Goal: Information Seeking & Learning: Understand process/instructions

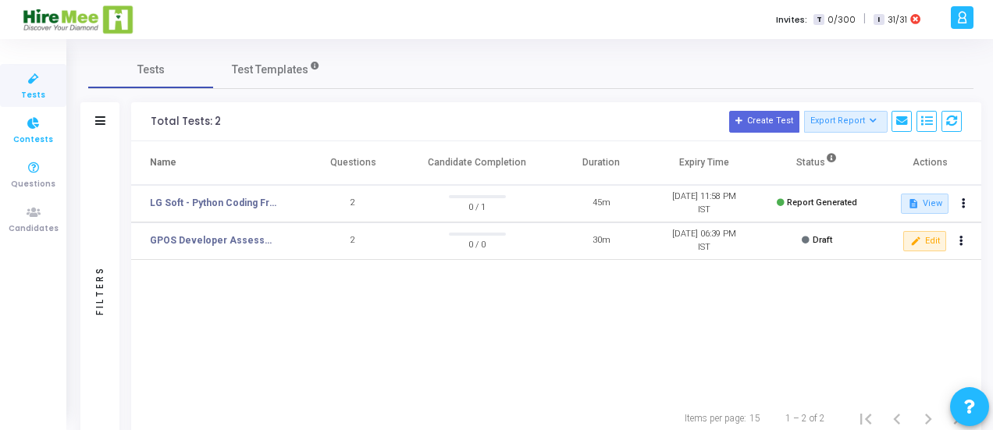
click at [34, 127] on icon at bounding box center [33, 124] width 33 height 20
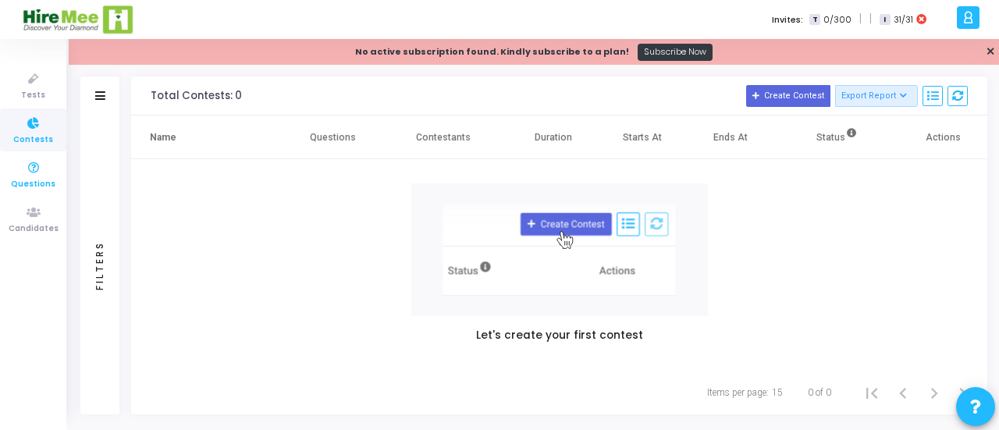
click at [34, 173] on icon at bounding box center [33, 168] width 33 height 20
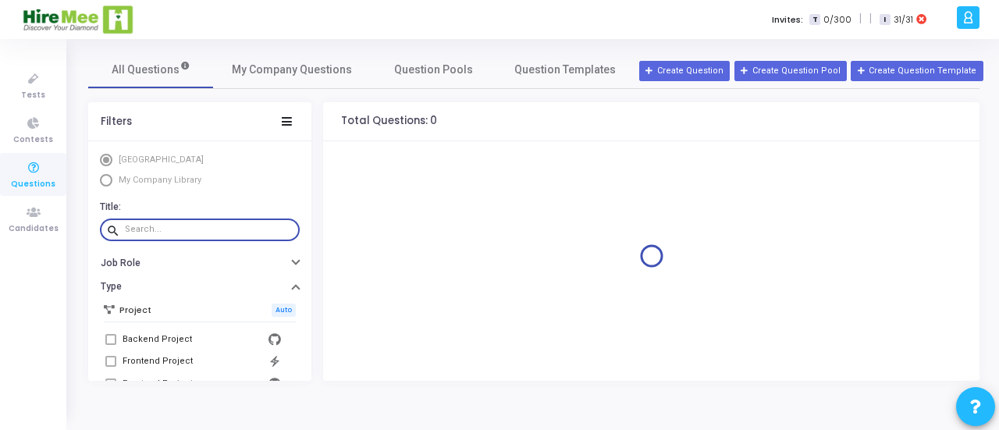
click at [201, 225] on input "text" at bounding box center [209, 229] width 169 height 9
paste input "Aman and K-subarray"
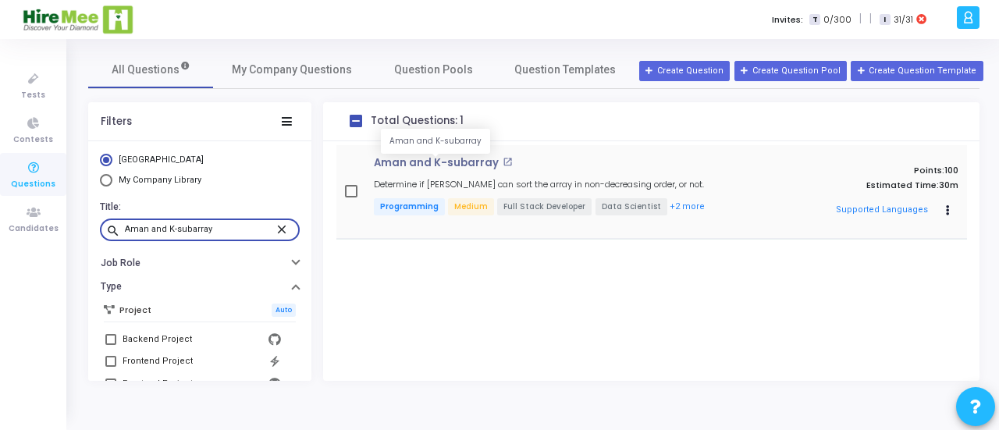
type input "Aman and K-subarray"
click at [448, 158] on p "Aman and K-subarray" at bounding box center [436, 163] width 125 height 12
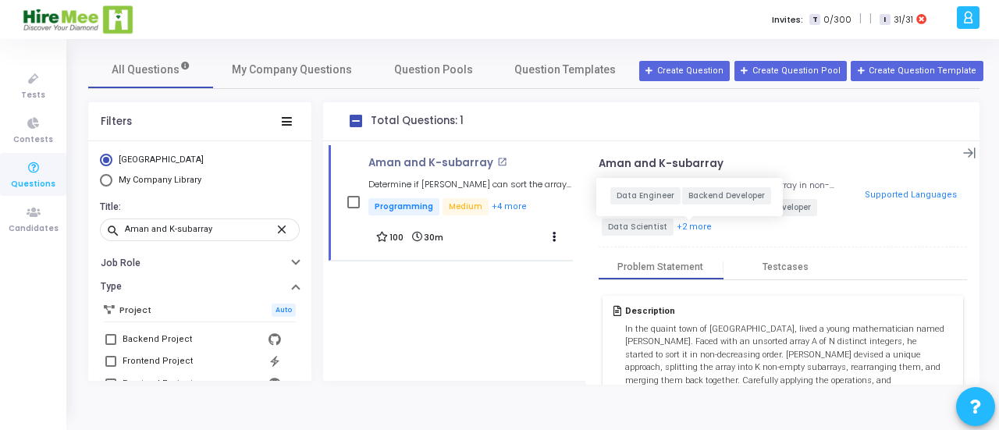
click at [693, 229] on button "+2 more" at bounding box center [694, 227] width 37 height 15
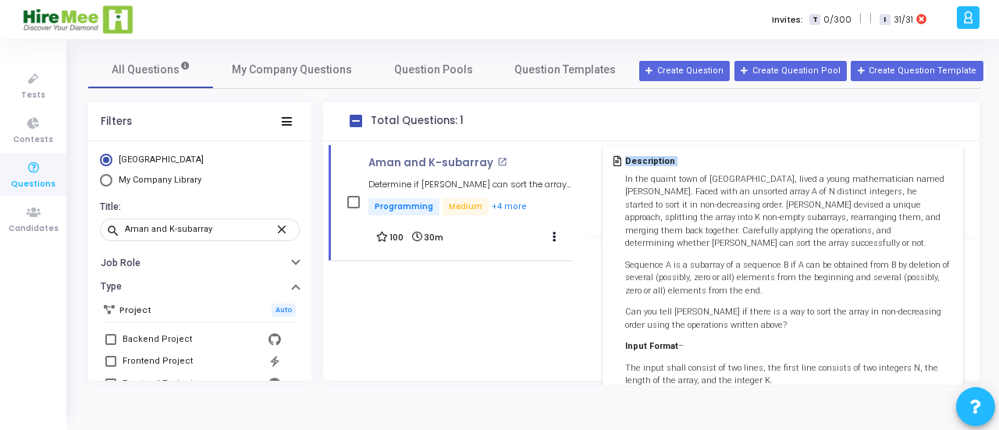
scroll to position [564, 0]
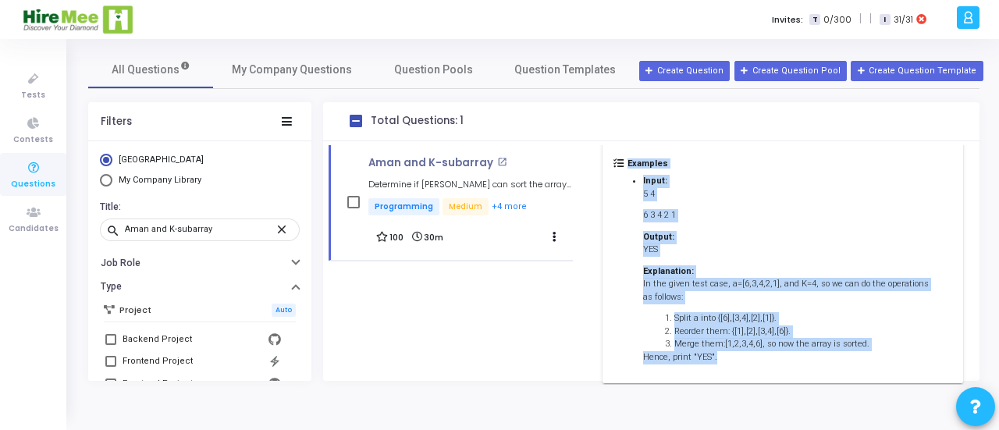
drag, startPoint x: 624, startPoint y: 329, endPoint x: 751, endPoint y: 331, distance: 126.5
click at [751, 331] on div "Description In the quaint town of [GEOGRAPHIC_DATA], lived a young mathematicia…" at bounding box center [783, 57] width 361 height 651
copy div "Lo ips dolors amet co Adipisci, elits d eiusm temporincidid utlab Etdo. Magna a…"
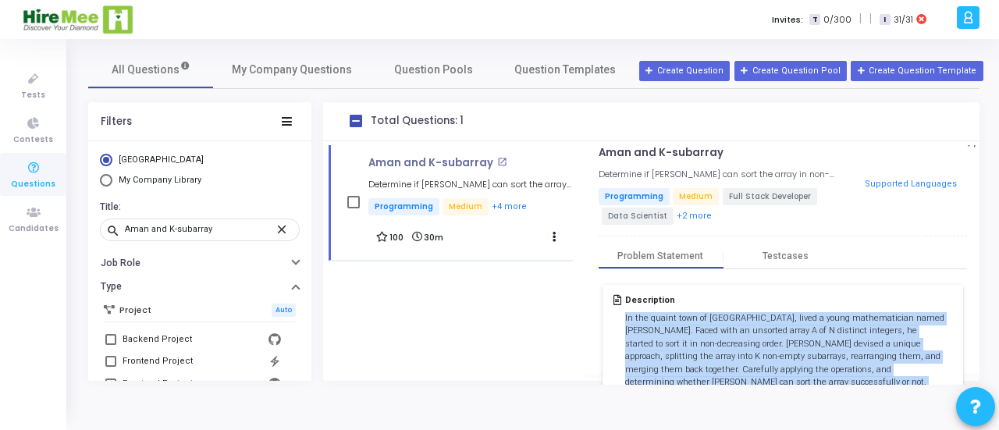
scroll to position [0, 0]
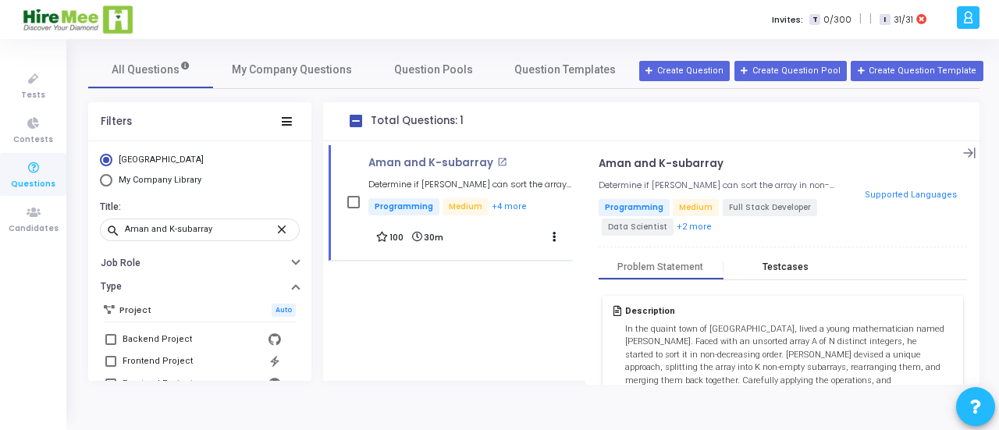
click at [792, 262] on div "Testcases" at bounding box center [786, 267] width 46 height 12
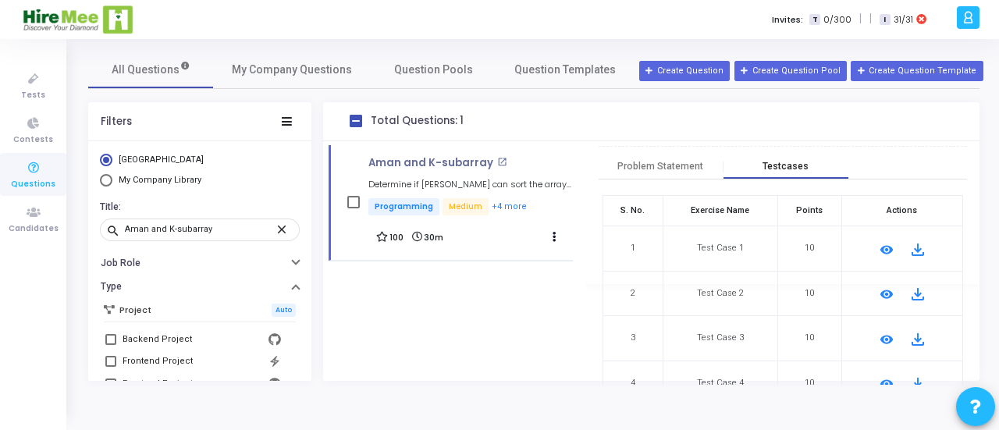
scroll to position [101, 0]
click at [878, 247] on mat-icon "remove_red_eye" at bounding box center [886, 249] width 19 height 19
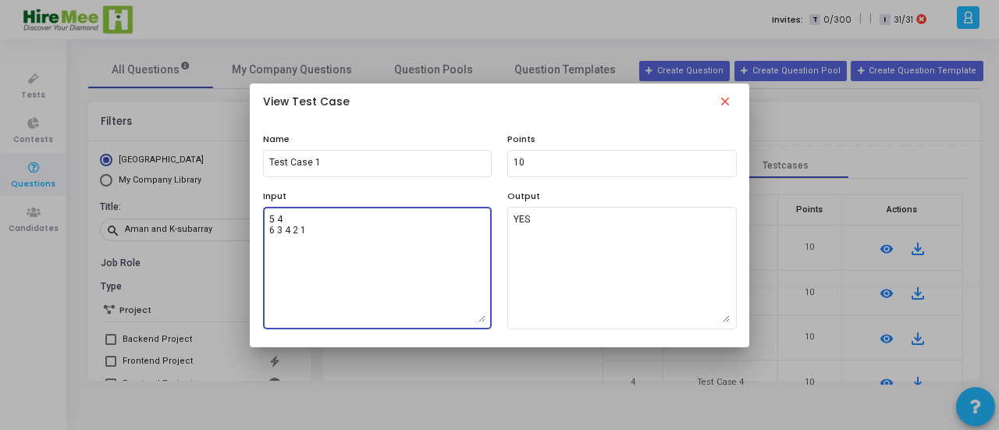
click at [381, 246] on textarea "5 4 6 3 4 2 1" at bounding box center [377, 267] width 216 height 109
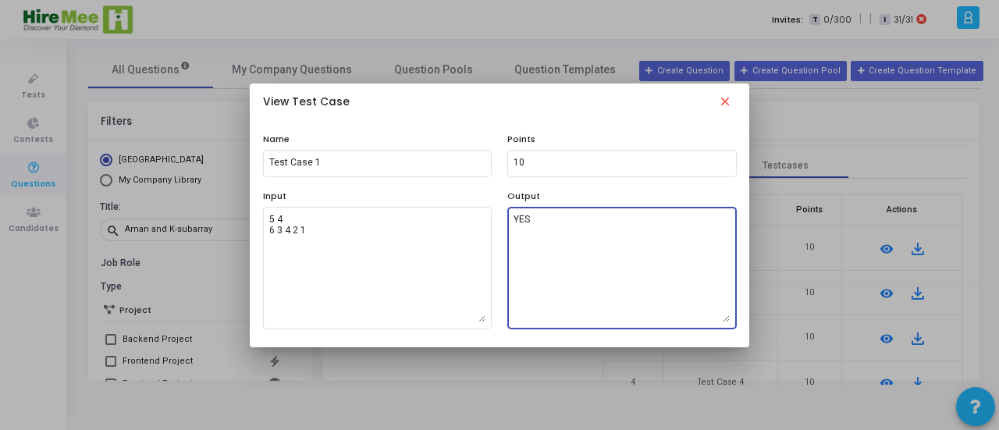
drag, startPoint x: 515, startPoint y: 221, endPoint x: 535, endPoint y: 218, distance: 20.5
click at [535, 218] on textarea "YES" at bounding box center [622, 267] width 216 height 109
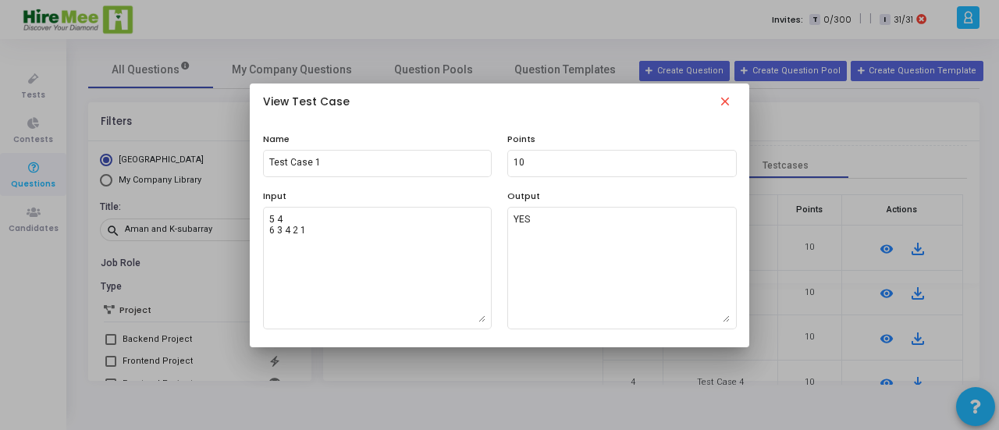
click at [731, 101] on mat-icon "close" at bounding box center [725, 103] width 19 height 19
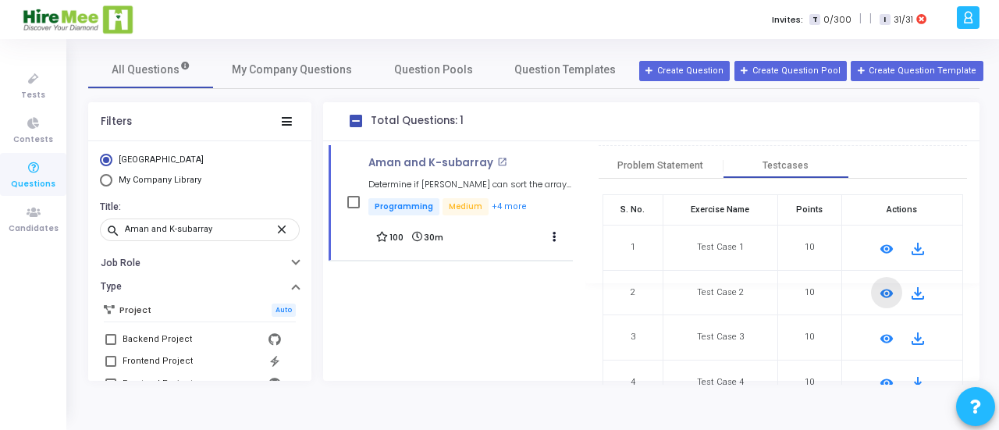
click at [883, 295] on mat-icon "remove_red_eye" at bounding box center [886, 293] width 19 height 19
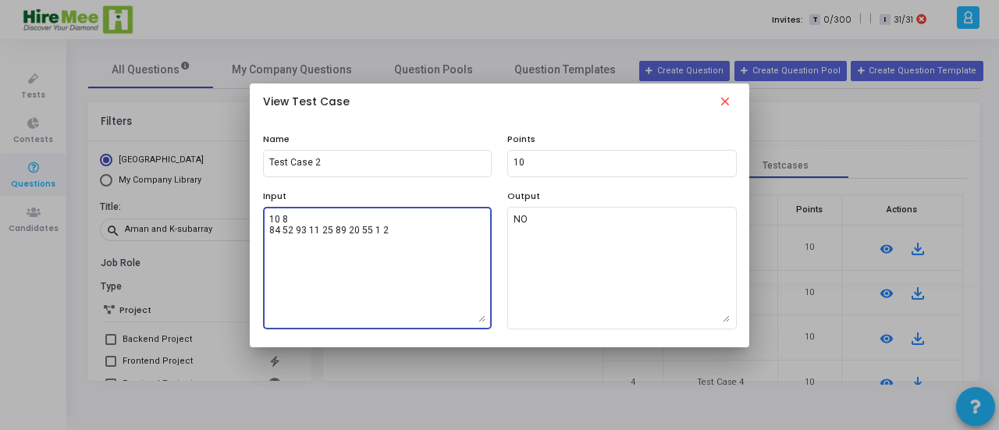
click at [384, 250] on textarea "10 8 84 52 93 11 25 89 20 55 1 2" at bounding box center [377, 267] width 216 height 109
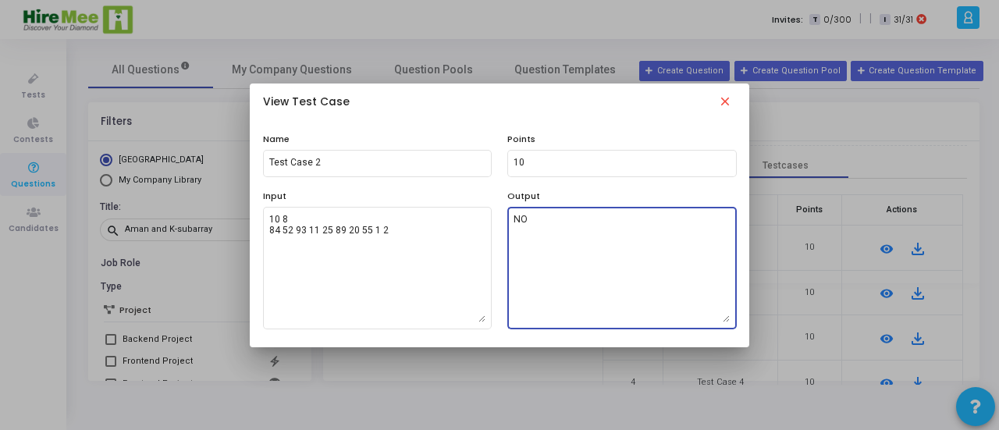
drag, startPoint x: 567, startPoint y: 219, endPoint x: 512, endPoint y: 220, distance: 54.7
click at [512, 220] on div "NO" at bounding box center [621, 267] width 229 height 125
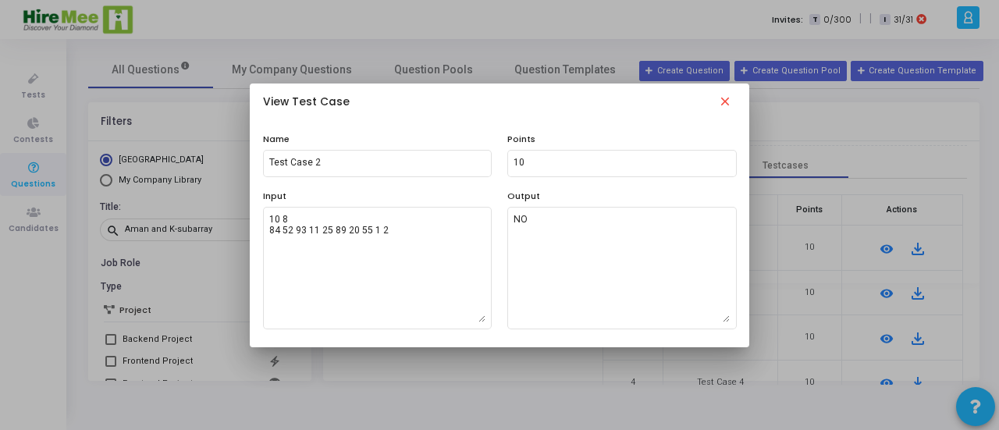
click at [728, 94] on button "close" at bounding box center [725, 102] width 41 height 43
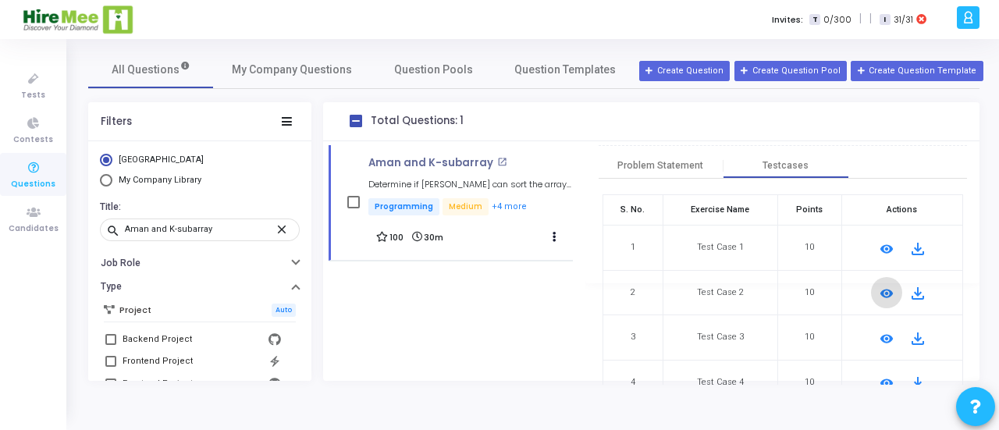
click at [878, 344] on mat-icon "remove_red_eye" at bounding box center [886, 338] width 19 height 19
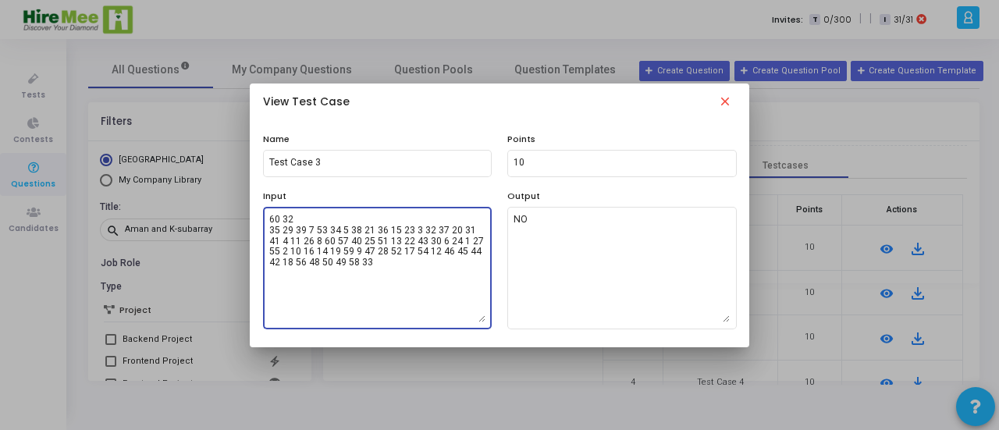
click at [390, 284] on textarea "60 32 35 29 39 7 53 34 5 38 21 36 15 23 3 32 37 20 31 41 4 11 26 8 60 57 40 25 …" at bounding box center [377, 267] width 216 height 109
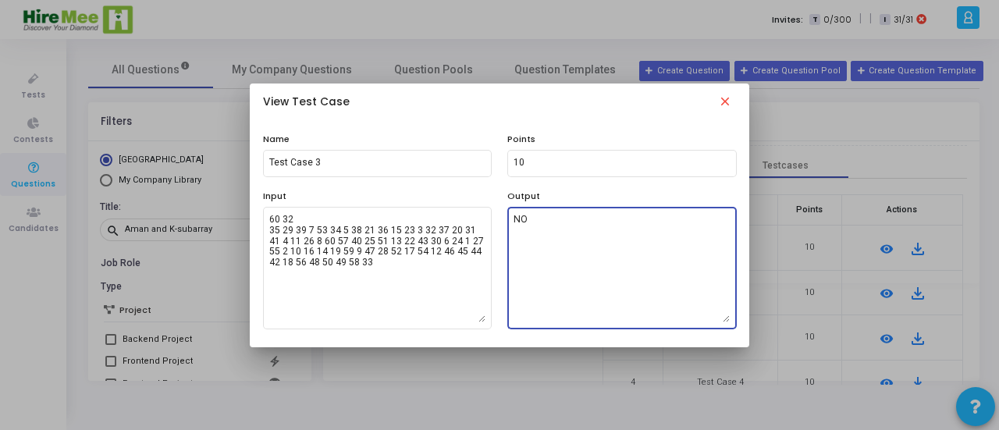
drag, startPoint x: 532, startPoint y: 230, endPoint x: 507, endPoint y: 222, distance: 25.4
click at [507, 222] on div "NO" at bounding box center [621, 267] width 229 height 125
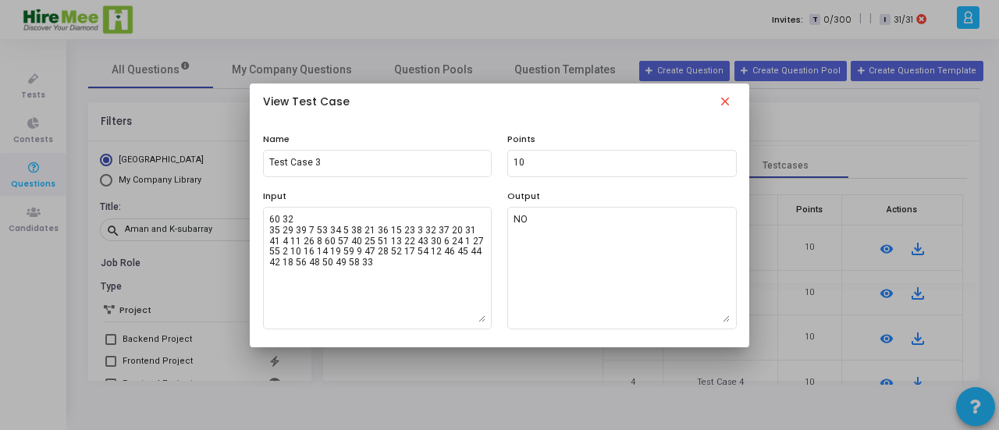
click at [728, 101] on mat-icon "close" at bounding box center [725, 103] width 19 height 19
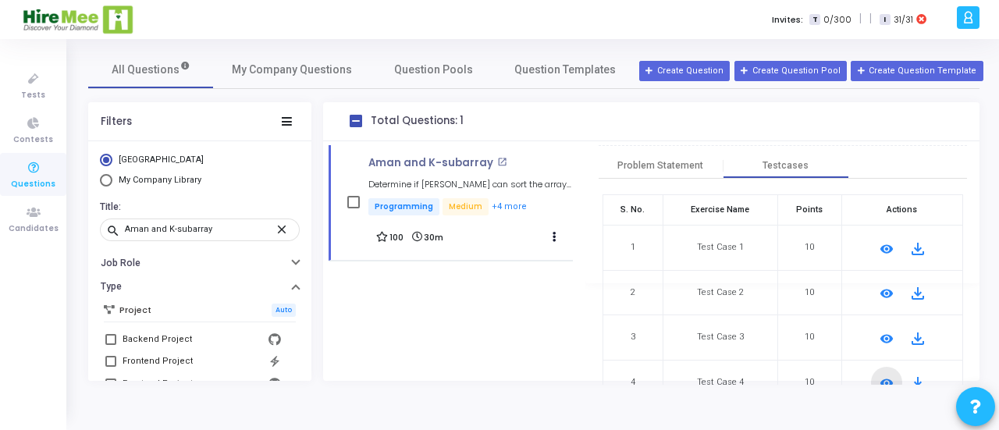
click at [884, 374] on mat-icon "remove_red_eye" at bounding box center [886, 383] width 19 height 19
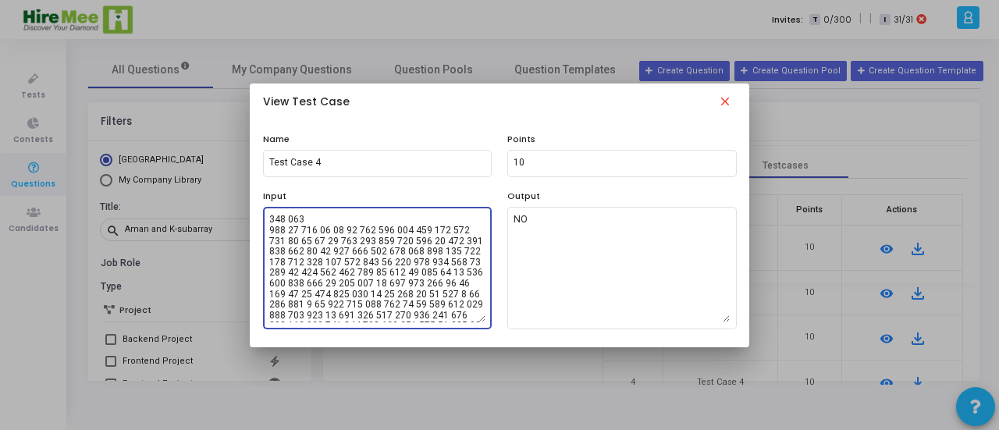
click at [356, 283] on textarea at bounding box center [377, 267] width 216 height 109
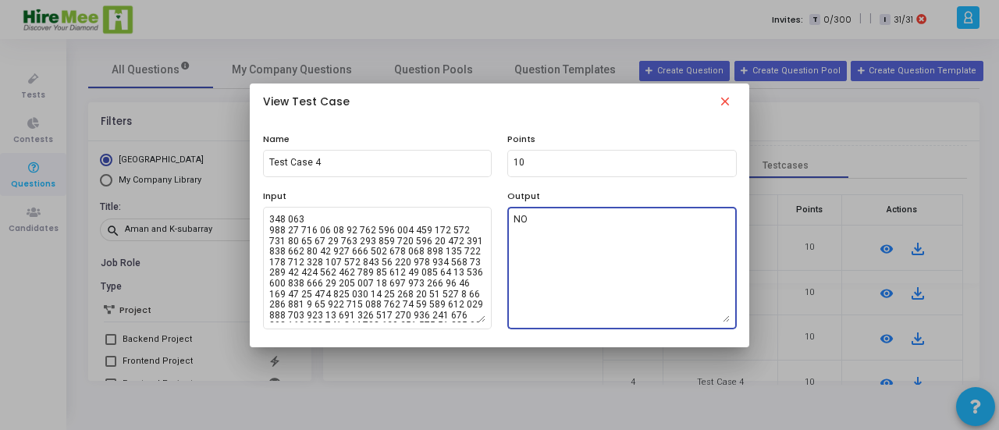
drag, startPoint x: 529, startPoint y: 223, endPoint x: 511, endPoint y: 222, distance: 18.0
click at [511, 222] on div "NO" at bounding box center [621, 267] width 229 height 125
click at [728, 98] on mat-icon "close" at bounding box center [725, 103] width 19 height 19
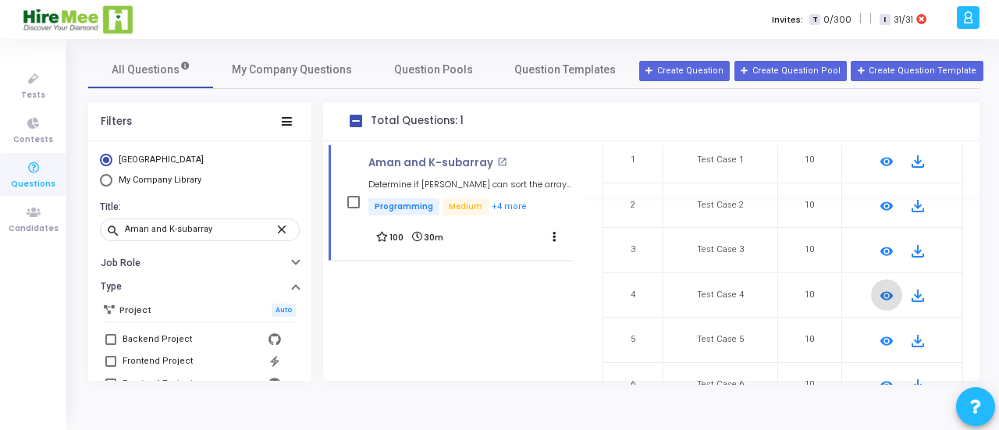
scroll to position [195, 0]
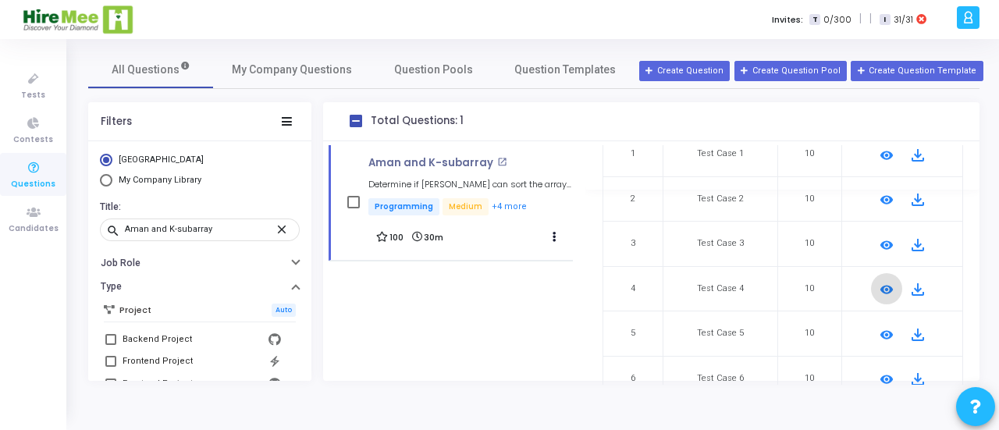
click at [879, 332] on mat-icon "remove_red_eye" at bounding box center [886, 335] width 19 height 19
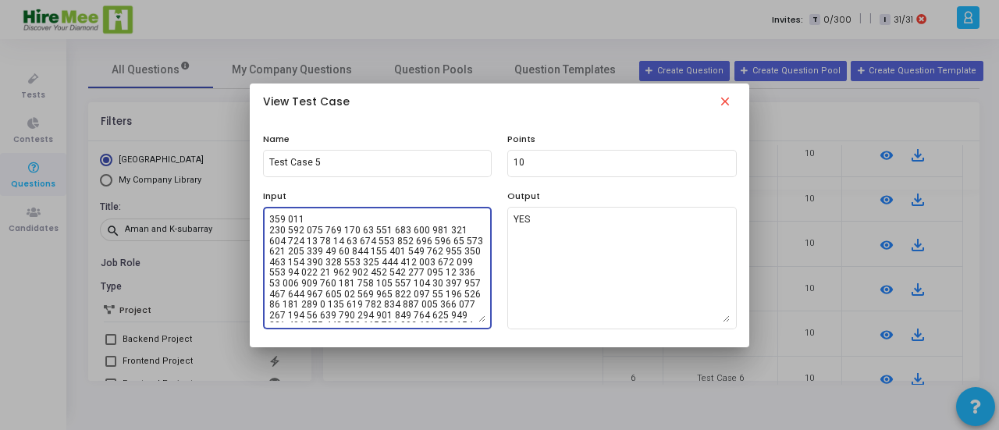
click at [337, 248] on textarea at bounding box center [377, 267] width 216 height 109
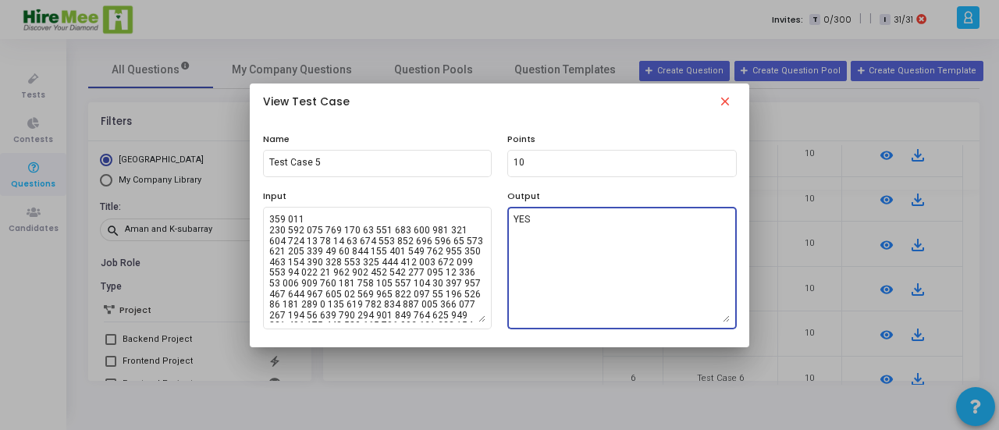
click at [535, 219] on textarea "YES" at bounding box center [622, 267] width 216 height 109
click at [728, 99] on mat-icon "close" at bounding box center [725, 103] width 19 height 19
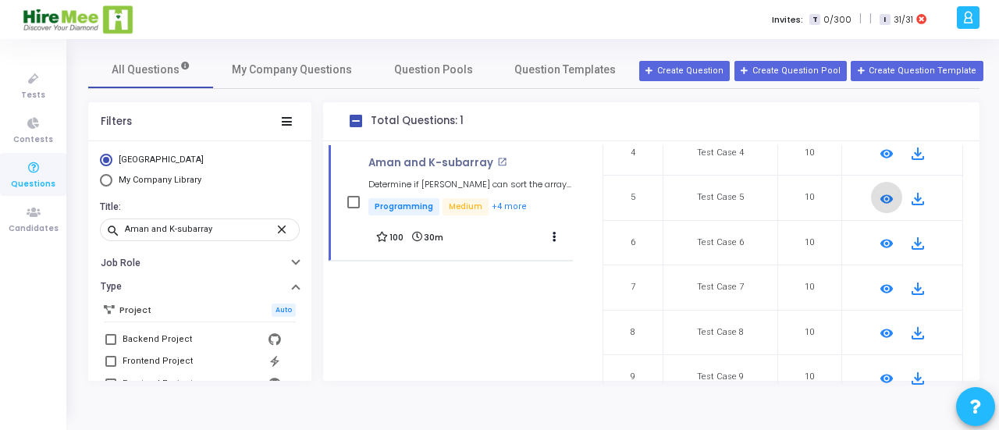
scroll to position [333, 0]
click at [884, 237] on mat-icon "remove_red_eye" at bounding box center [886, 242] width 19 height 19
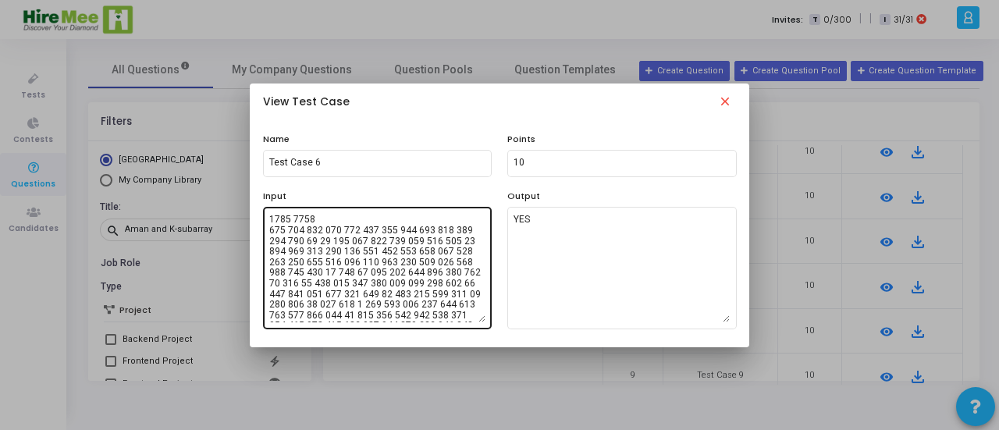
click at [377, 277] on textarea at bounding box center [377, 267] width 216 height 109
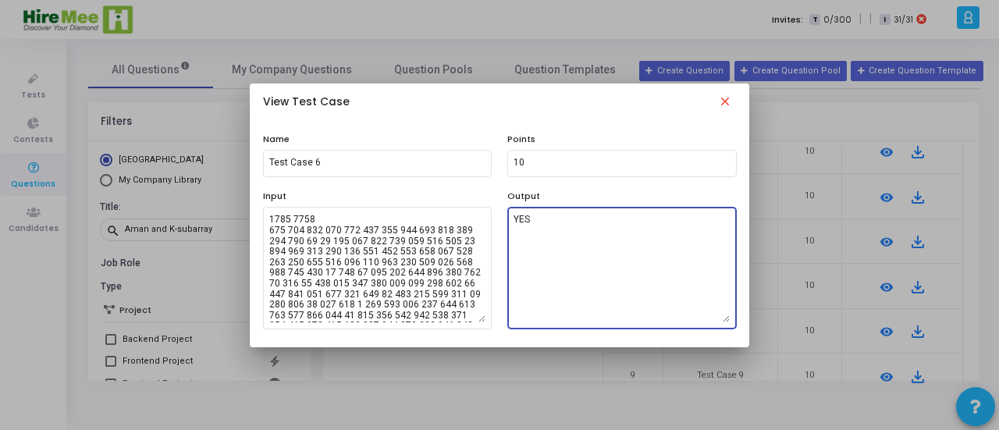
drag, startPoint x: 532, startPoint y: 224, endPoint x: 514, endPoint y: 221, distance: 19.0
click at [514, 221] on textarea "YES" at bounding box center [622, 267] width 216 height 109
click at [720, 101] on mat-icon "close" at bounding box center [725, 103] width 19 height 19
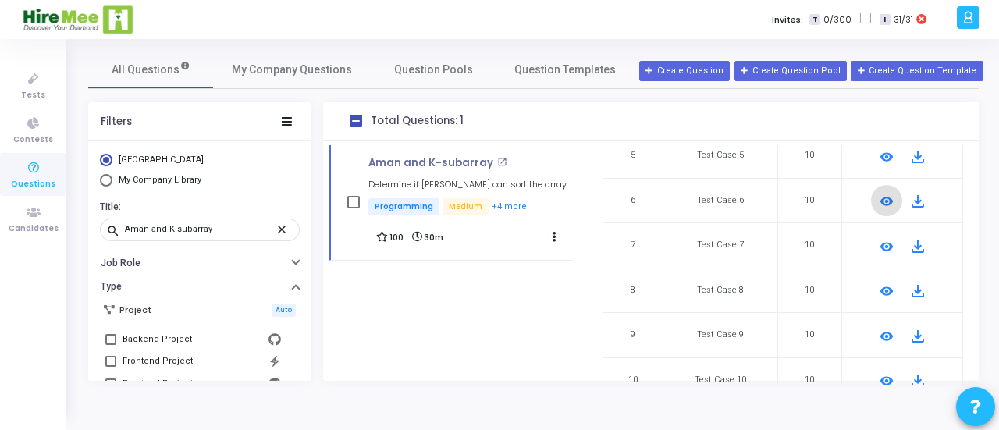
scroll to position [375, 0]
click at [877, 244] on mat-icon "remove_red_eye" at bounding box center [886, 245] width 19 height 19
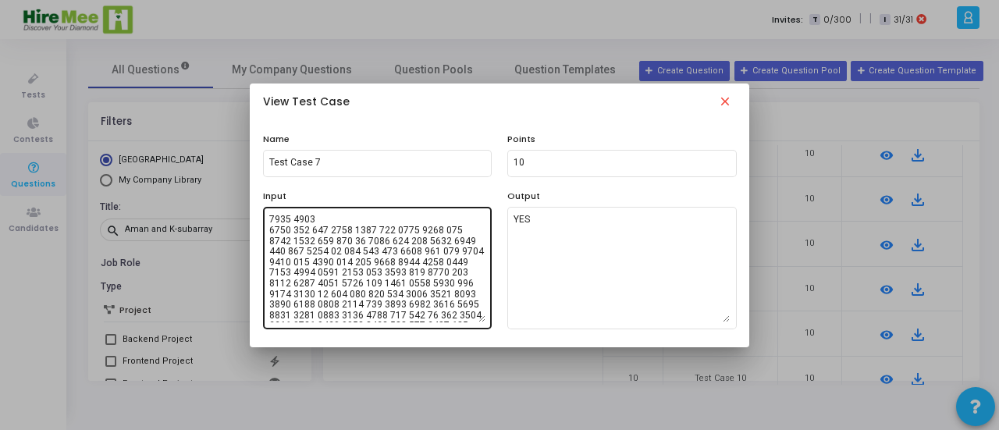
click at [365, 241] on textarea at bounding box center [377, 267] width 216 height 109
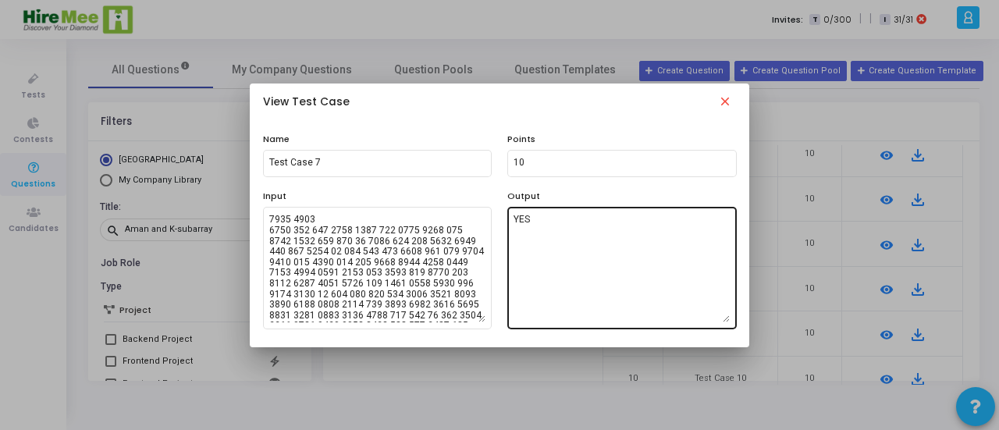
drag, startPoint x: 559, startPoint y: 212, endPoint x: 507, endPoint y: 221, distance: 52.2
click at [507, 221] on div "YES" at bounding box center [621, 267] width 229 height 125
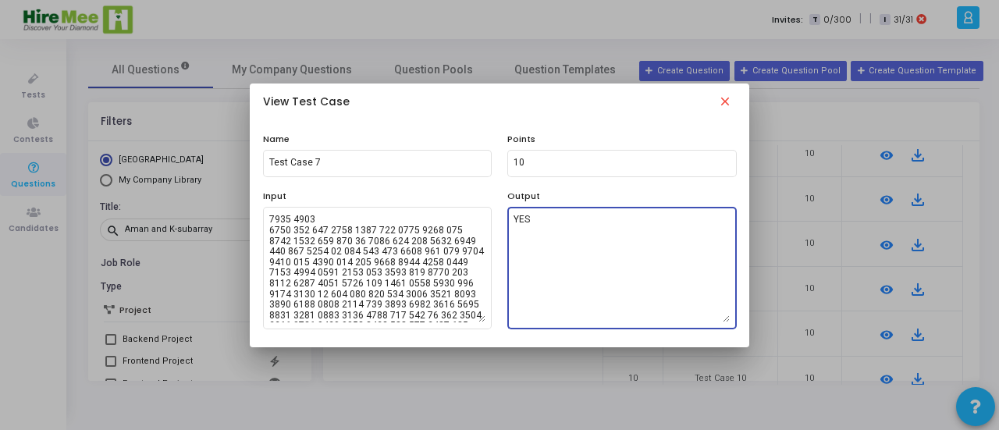
drag, startPoint x: 535, startPoint y: 219, endPoint x: 507, endPoint y: 219, distance: 28.1
click at [507, 219] on div "Output YES" at bounding box center [622, 260] width 245 height 140
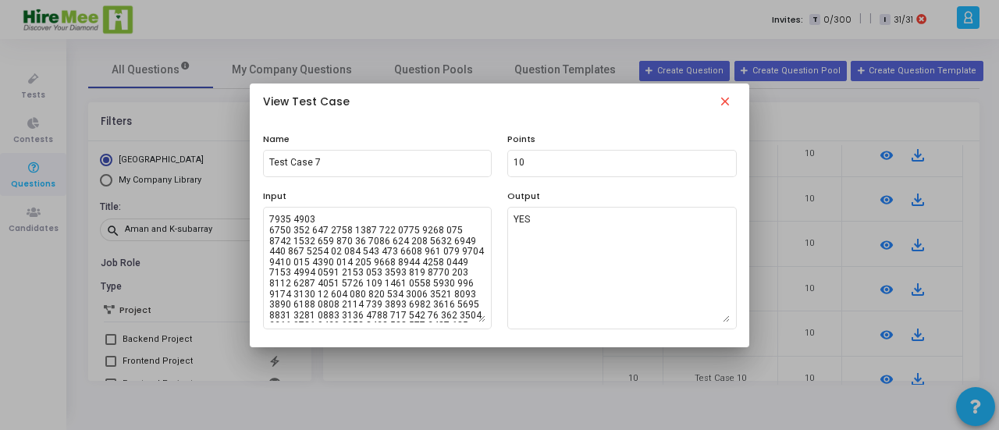
click at [730, 98] on mat-icon "close" at bounding box center [725, 103] width 19 height 19
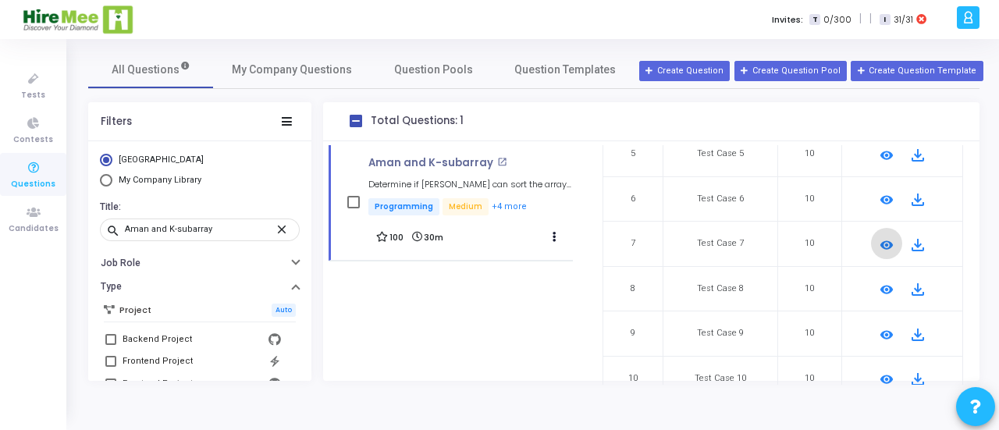
click at [887, 285] on mat-icon "remove_red_eye" at bounding box center [886, 289] width 19 height 19
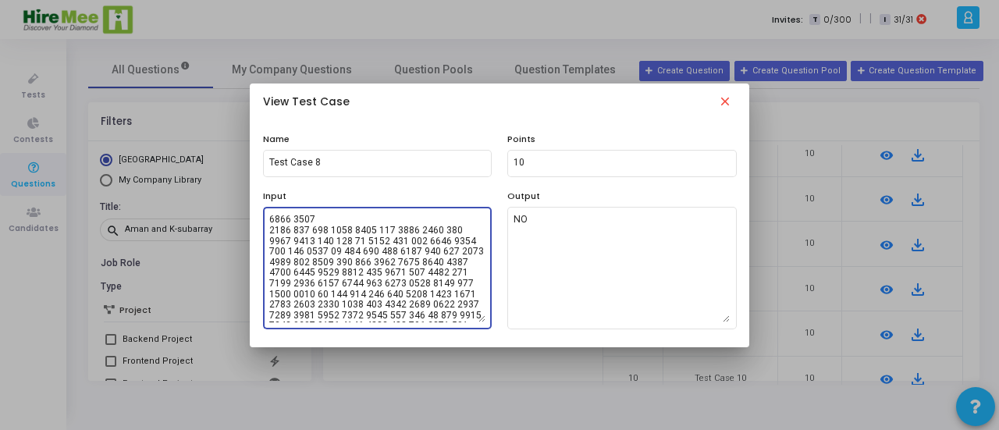
click at [444, 286] on textarea at bounding box center [377, 267] width 216 height 109
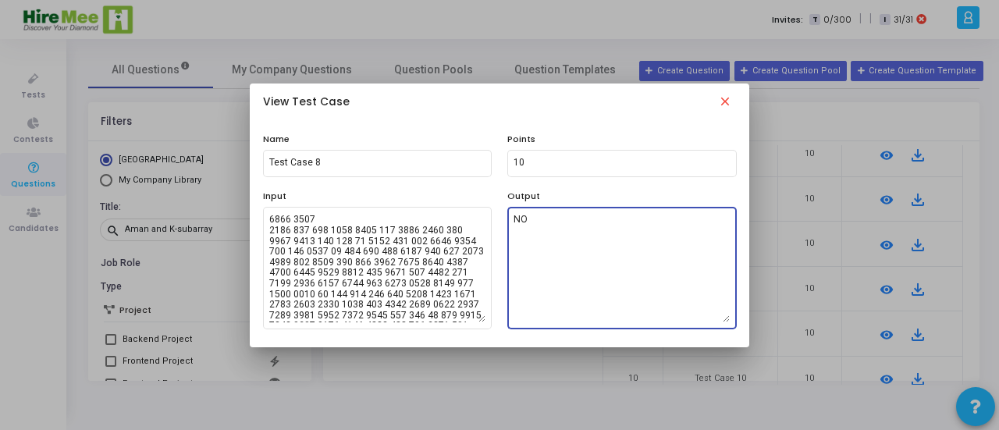
click at [605, 260] on textarea "NO" at bounding box center [622, 267] width 216 height 109
click at [730, 102] on mat-icon "close" at bounding box center [725, 103] width 19 height 19
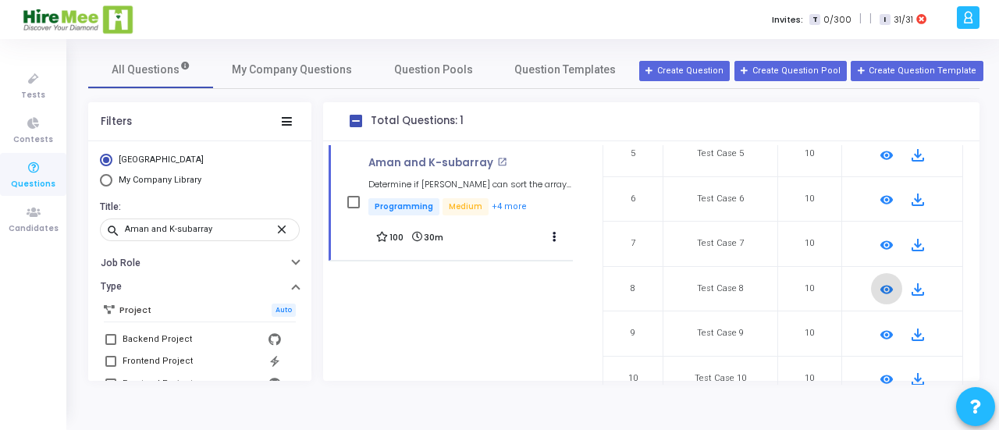
click at [882, 329] on mat-icon "remove_red_eye" at bounding box center [886, 335] width 19 height 19
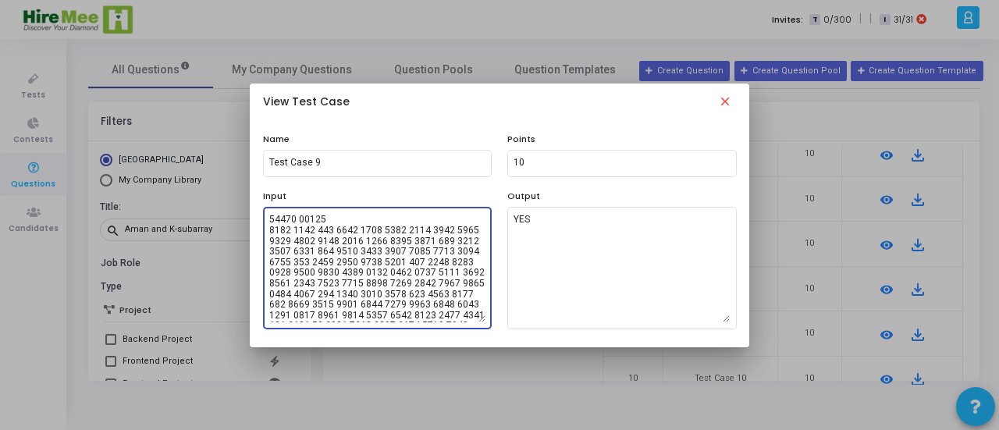
click at [393, 293] on textarea at bounding box center [377, 267] width 216 height 109
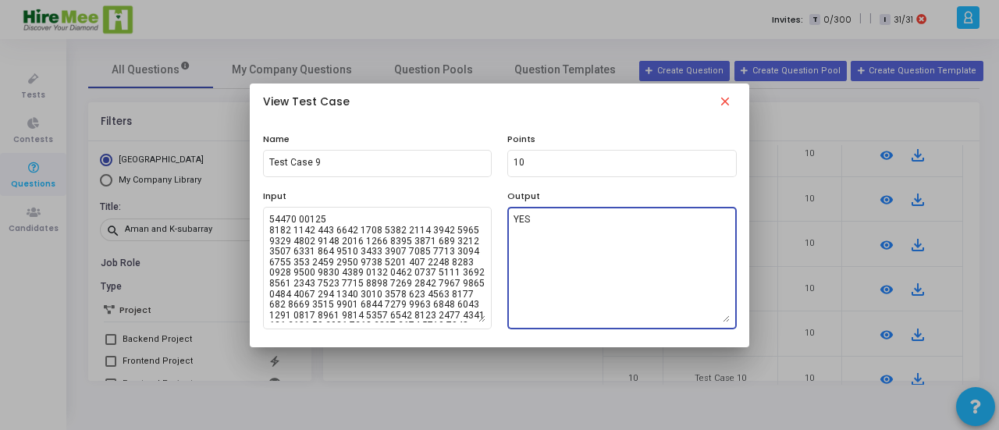
drag, startPoint x: 546, startPoint y: 227, endPoint x: 509, endPoint y: 219, distance: 38.3
click at [509, 219] on div "YES" at bounding box center [621, 267] width 229 height 125
click at [725, 102] on mat-icon "close" at bounding box center [725, 103] width 19 height 19
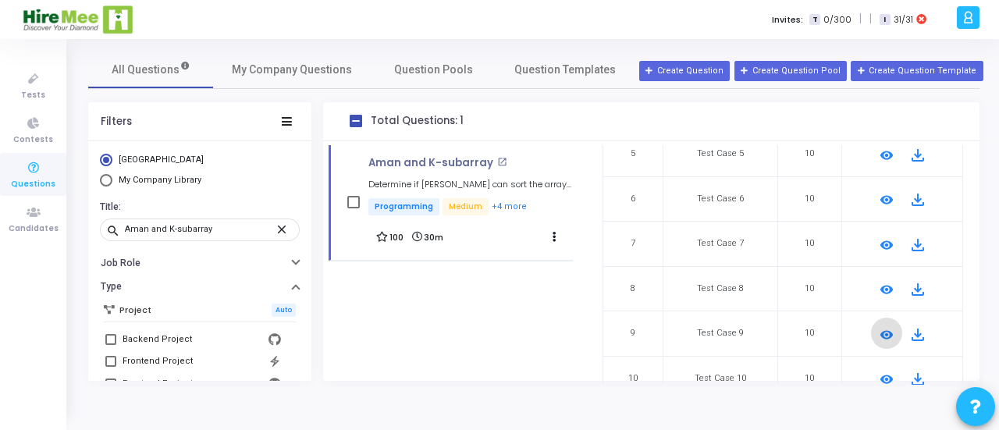
click at [887, 375] on mat-icon "remove_red_eye" at bounding box center [886, 379] width 19 height 19
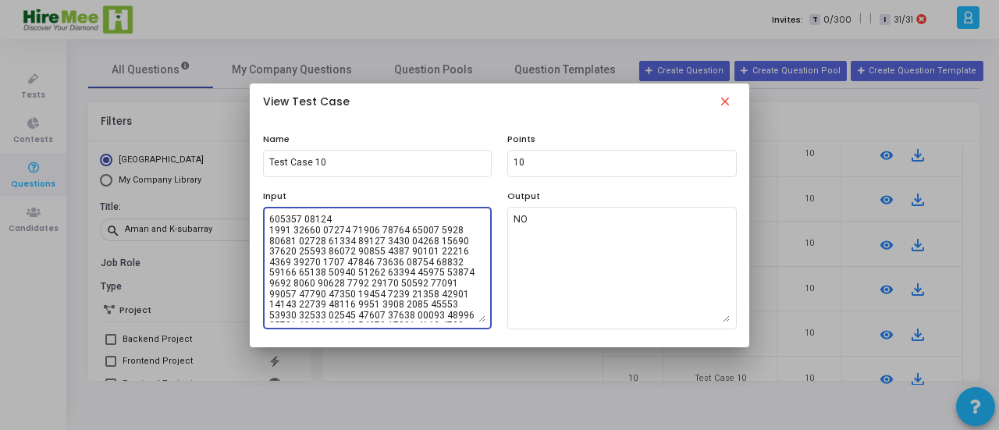
click at [368, 248] on textarea at bounding box center [377, 267] width 216 height 109
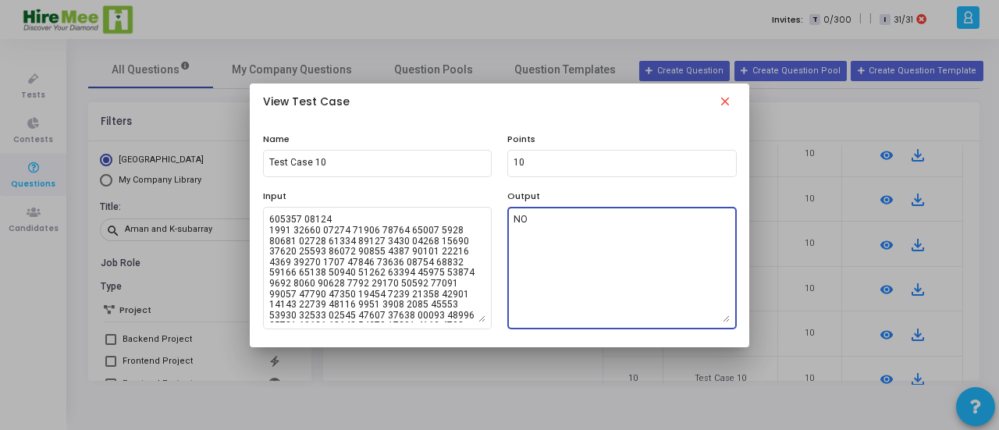
drag, startPoint x: 528, startPoint y: 226, endPoint x: 509, endPoint y: 221, distance: 19.3
click at [509, 221] on div "NO" at bounding box center [621, 267] width 229 height 125
